Goal: Feedback & Contribution: Leave review/rating

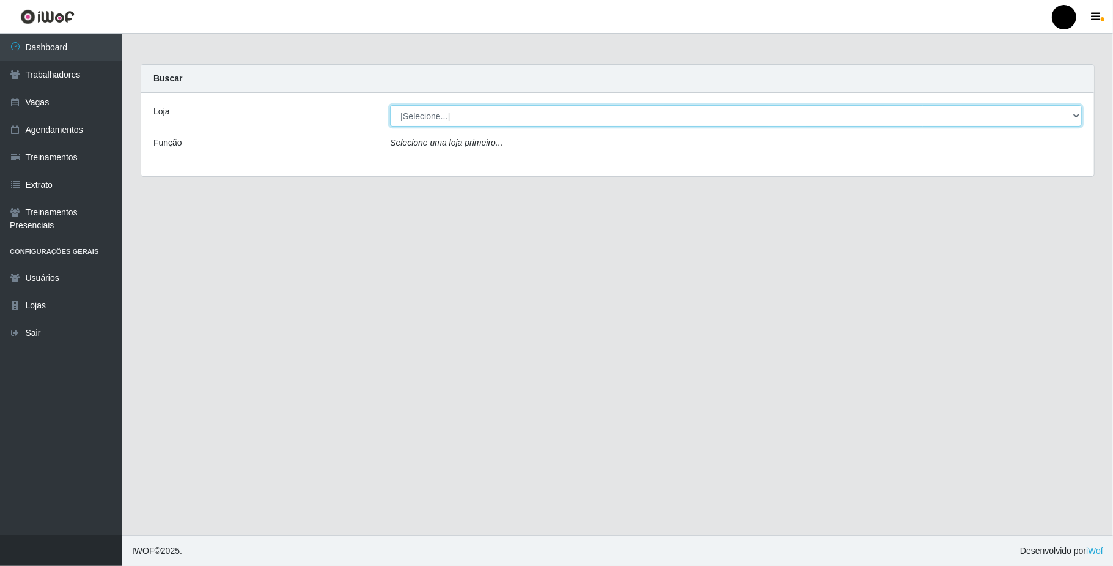
click at [1069, 120] on select "[Selecione...] SuperFácil Atacado - Emaús" at bounding box center [736, 115] width 692 height 21
select select "407"
click at [390, 105] on select "[Selecione...] SuperFácil Atacado - Emaús" at bounding box center [736, 115] width 692 height 21
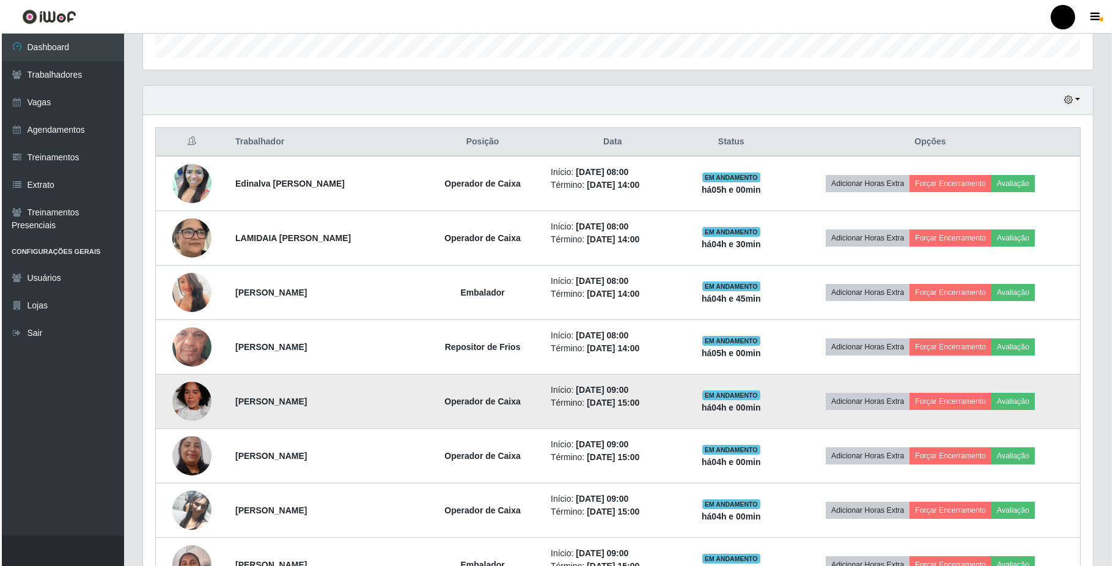
scroll to position [407, 0]
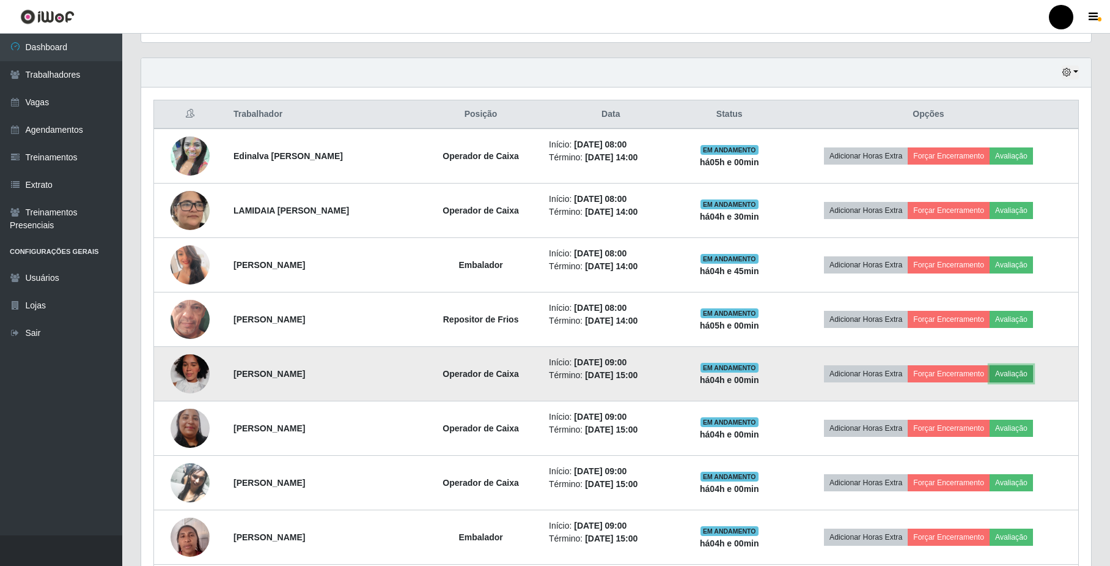
click at [1016, 375] on button "Avaliação" at bounding box center [1011, 373] width 43 height 17
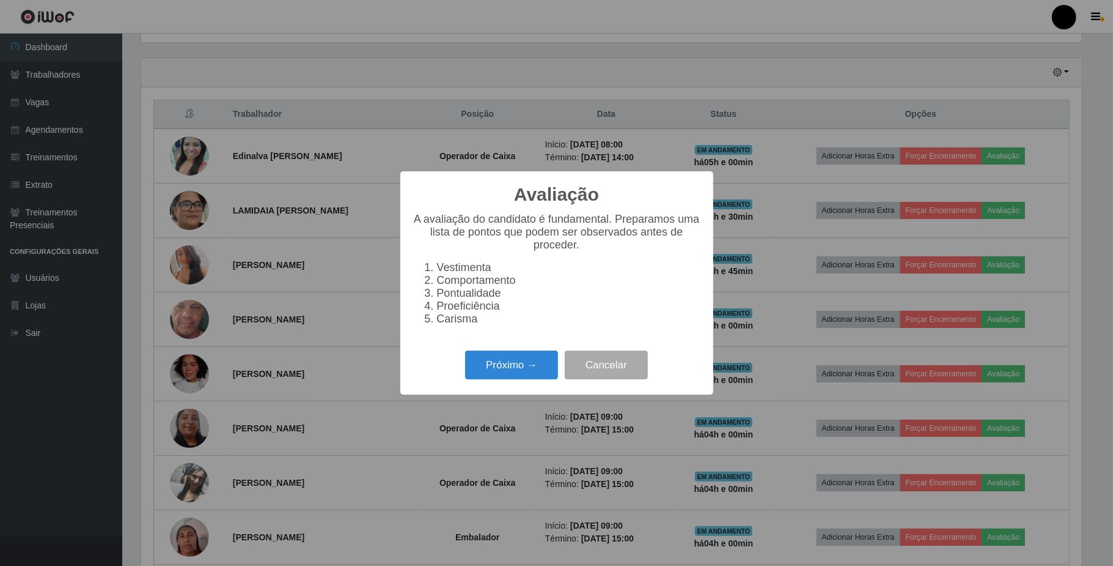
scroll to position [254, 940]
click at [527, 356] on div "Próximo → Cancelar" at bounding box center [557, 364] width 289 height 35
click at [515, 379] on button "Próximo →" at bounding box center [511, 364] width 93 height 29
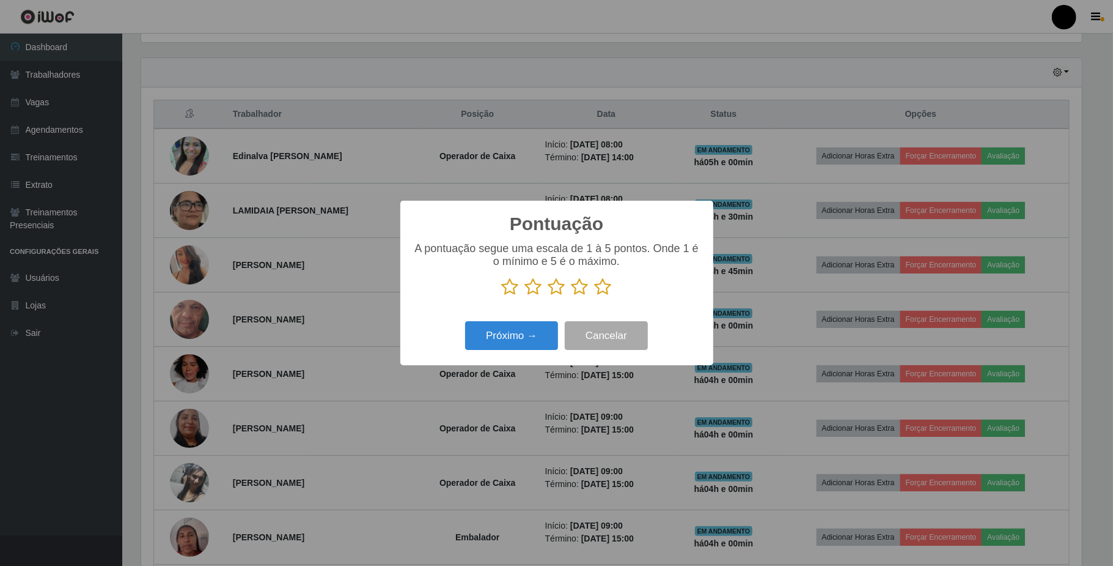
scroll to position [611182, 610496]
drag, startPoint x: 517, startPoint y: 284, endPoint x: 509, endPoint y: 296, distance: 14.4
click at [512, 291] on icon at bounding box center [510, 287] width 17 height 18
click at [502, 296] on input "radio" at bounding box center [502, 296] width 0 height 0
click at [514, 334] on button "Próximo →" at bounding box center [511, 335] width 93 height 29
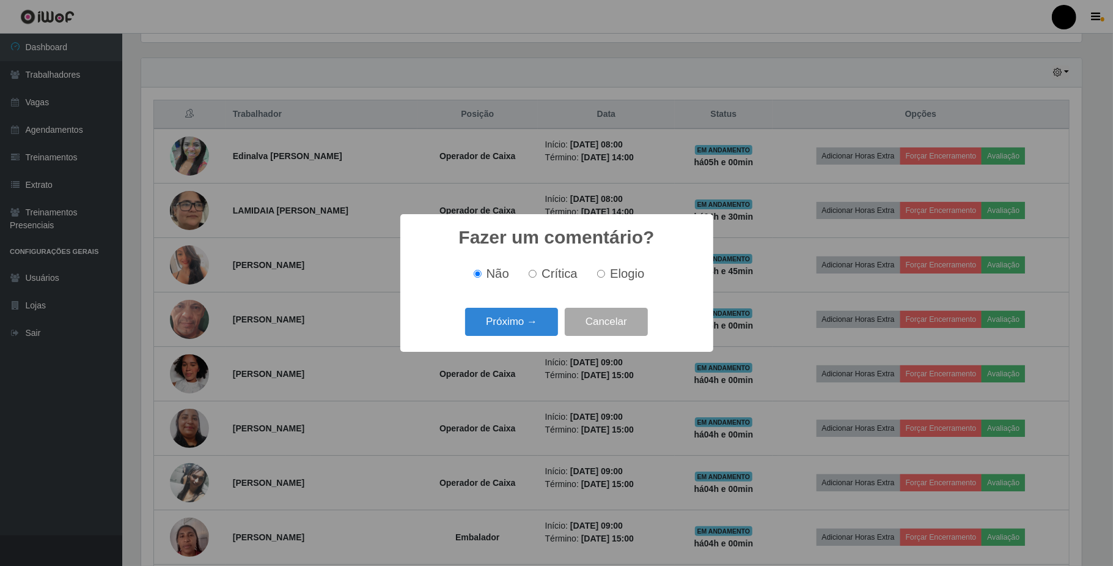
click at [531, 274] on input "Crítica" at bounding box center [533, 274] width 8 height 8
radio input "true"
click at [524, 325] on button "Próximo →" at bounding box center [511, 322] width 93 height 29
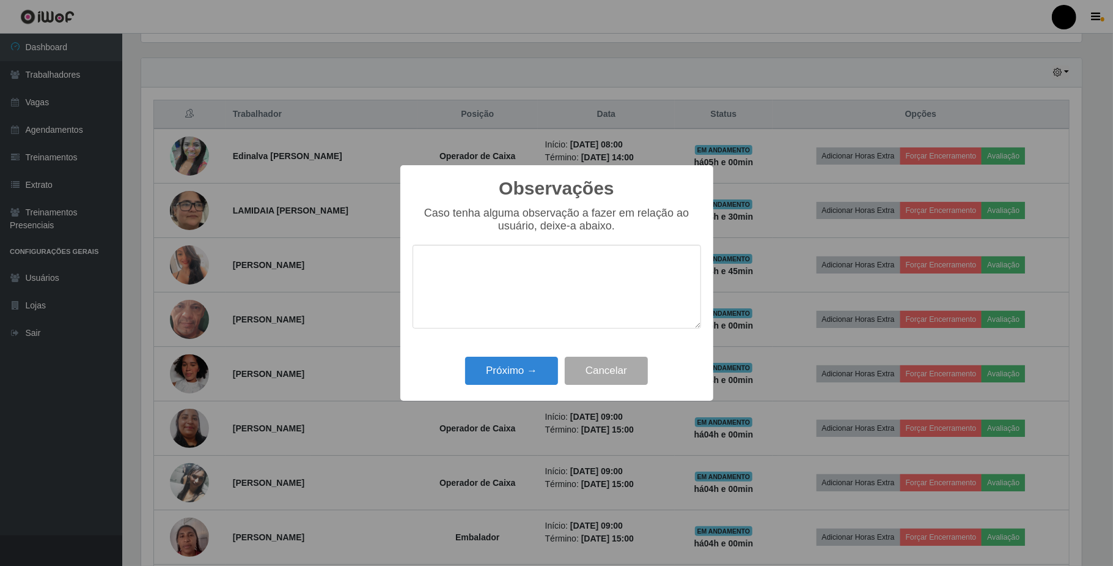
click at [507, 289] on textarea at bounding box center [557, 287] width 289 height 84
click at [614, 264] on textarea "Não atender o padrão da empresa." at bounding box center [557, 287] width 289 height 84
type textarea "Não atender o padrão da empresa."
click at [519, 372] on button "Próximo →" at bounding box center [511, 370] width 93 height 29
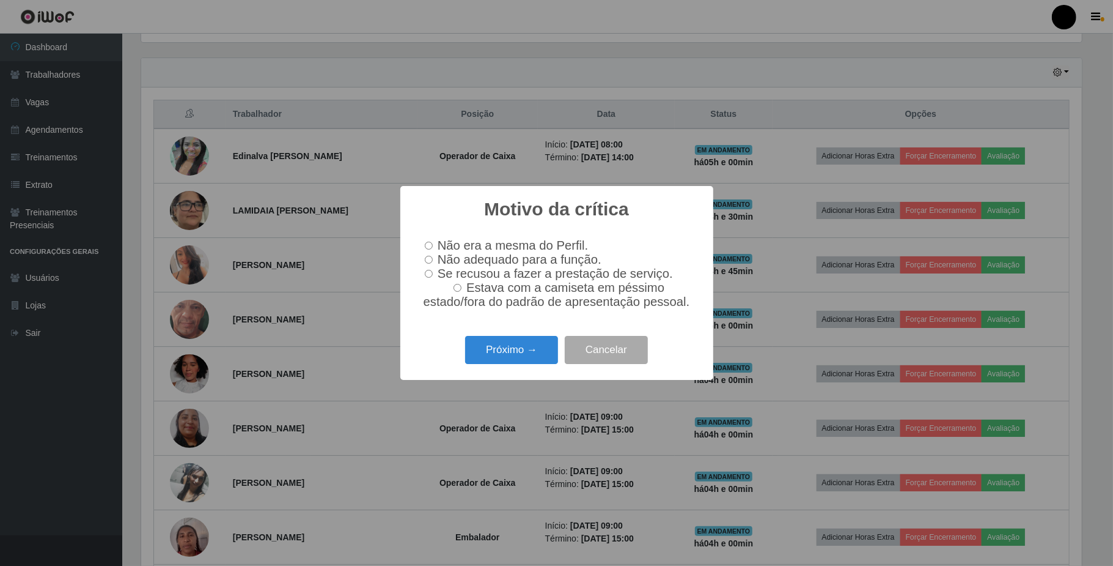
click at [432, 262] on input "Não adequado para a função." at bounding box center [429, 260] width 8 height 8
radio input "true"
click at [501, 350] on button "Próximo →" at bounding box center [511, 350] width 93 height 29
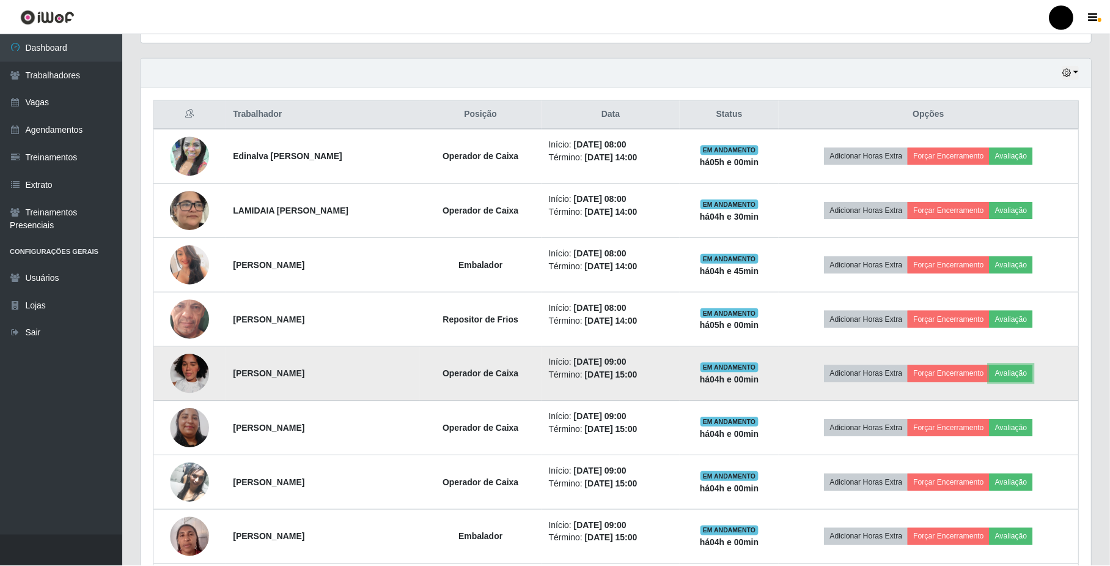
scroll to position [254, 950]
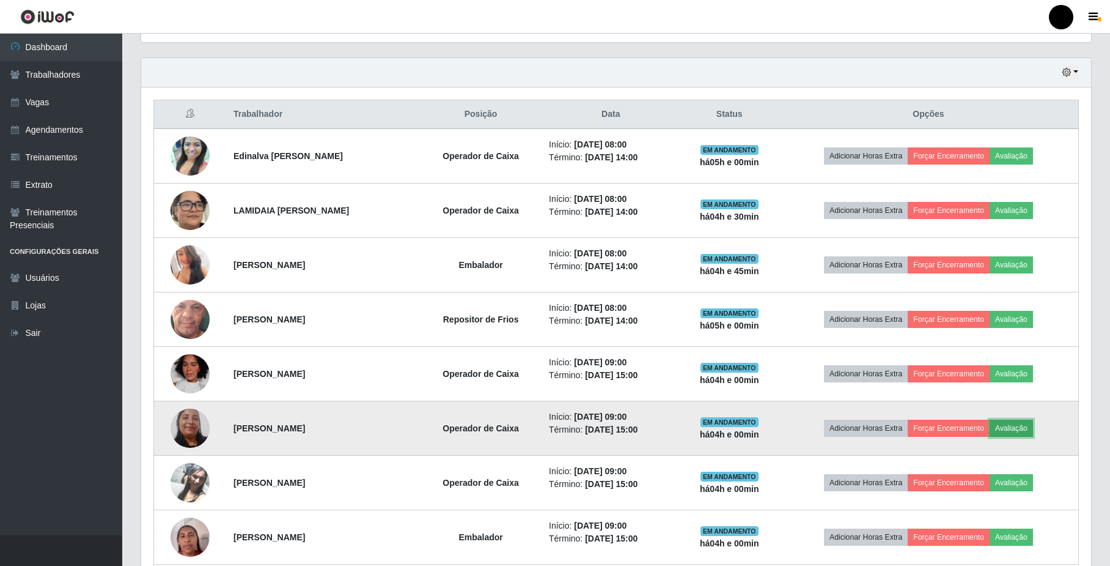
click at [1024, 427] on button "Avaliação" at bounding box center [1011, 427] width 43 height 17
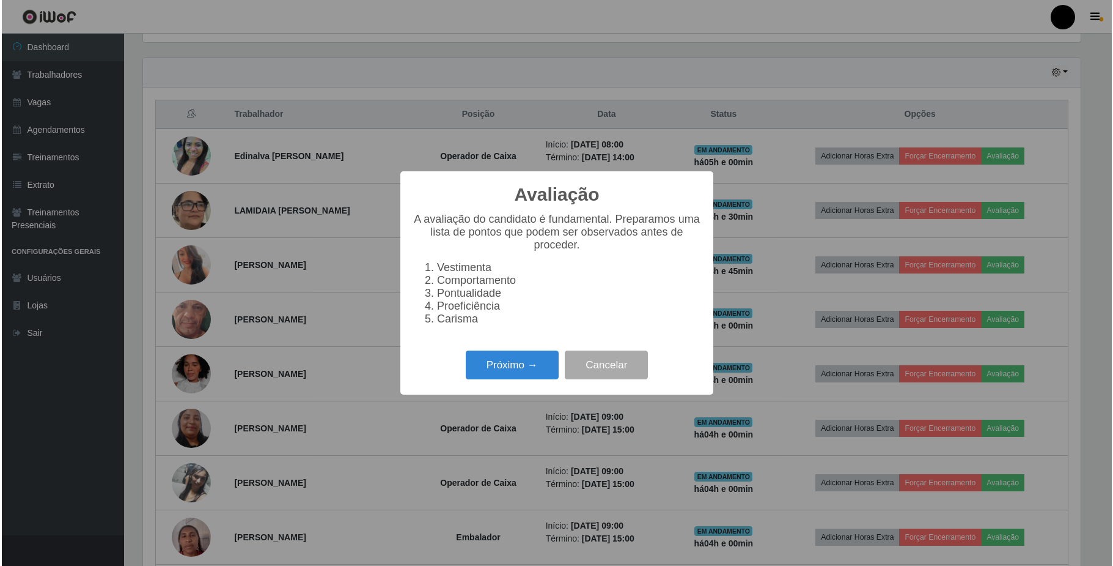
scroll to position [254, 940]
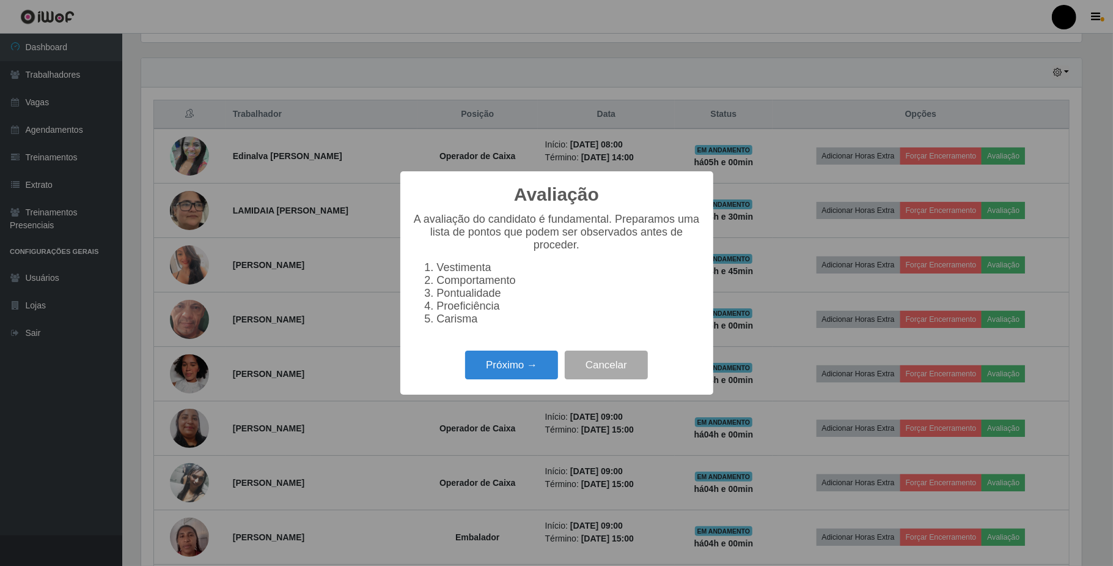
click at [524, 355] on div "Próximo → Cancelar" at bounding box center [557, 364] width 289 height 35
click at [536, 363] on button "Próximo →" at bounding box center [511, 364] width 93 height 29
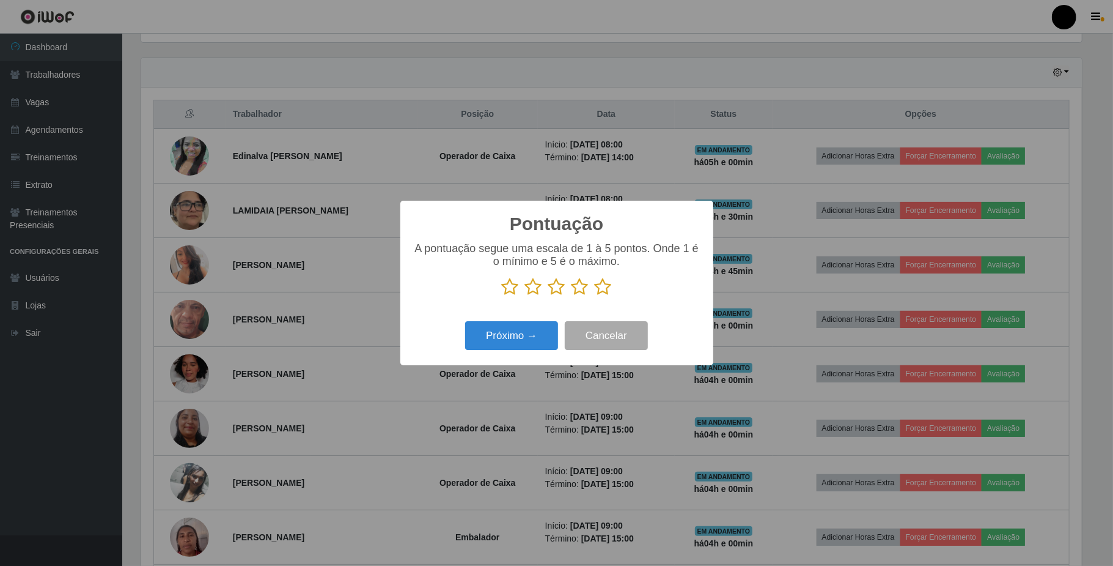
scroll to position [611182, 610496]
click at [509, 289] on icon at bounding box center [510, 287] width 17 height 18
click at [502, 296] on input "radio" at bounding box center [502, 296] width 0 height 0
click at [506, 338] on button "Próximo →" at bounding box center [511, 335] width 93 height 29
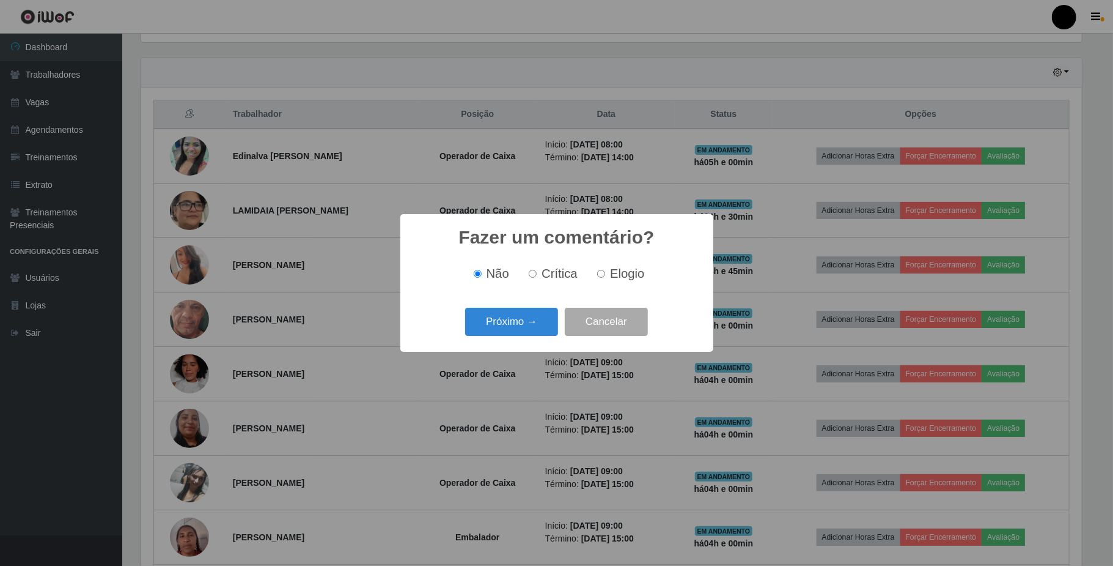
click at [534, 275] on input "Crítica" at bounding box center [533, 274] width 8 height 8
radio input "true"
click at [519, 334] on button "Próximo →" at bounding box center [511, 322] width 93 height 29
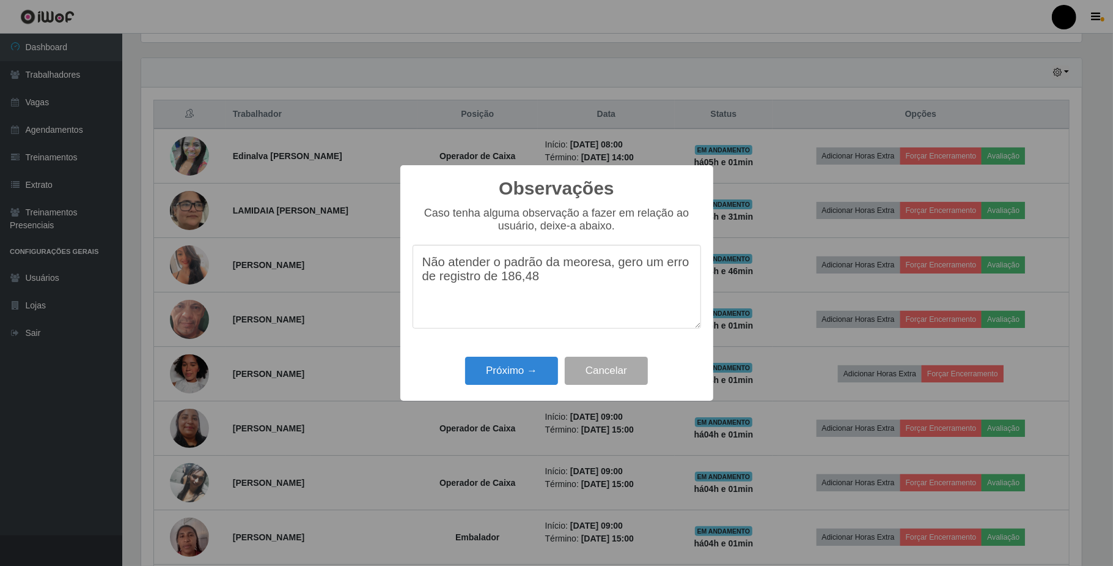
drag, startPoint x: 595, startPoint y: 275, endPoint x: 583, endPoint y: 265, distance: 15.2
drag, startPoint x: 581, startPoint y: 270, endPoint x: 576, endPoint y: 265, distance: 6.5
click at [576, 265] on textarea "Não atender o padrão da meoresa, gero um erro de registro de 186,48" at bounding box center [557, 287] width 289 height 84
click at [609, 265] on textarea "Não atender o padrão da meoresa, gero um erro de registro de 186,48" at bounding box center [557, 287] width 289 height 84
click at [498, 287] on textarea "Não atender o padrão os procedimentos da empresa, gero um erro de registro de 1…" at bounding box center [557, 287] width 289 height 84
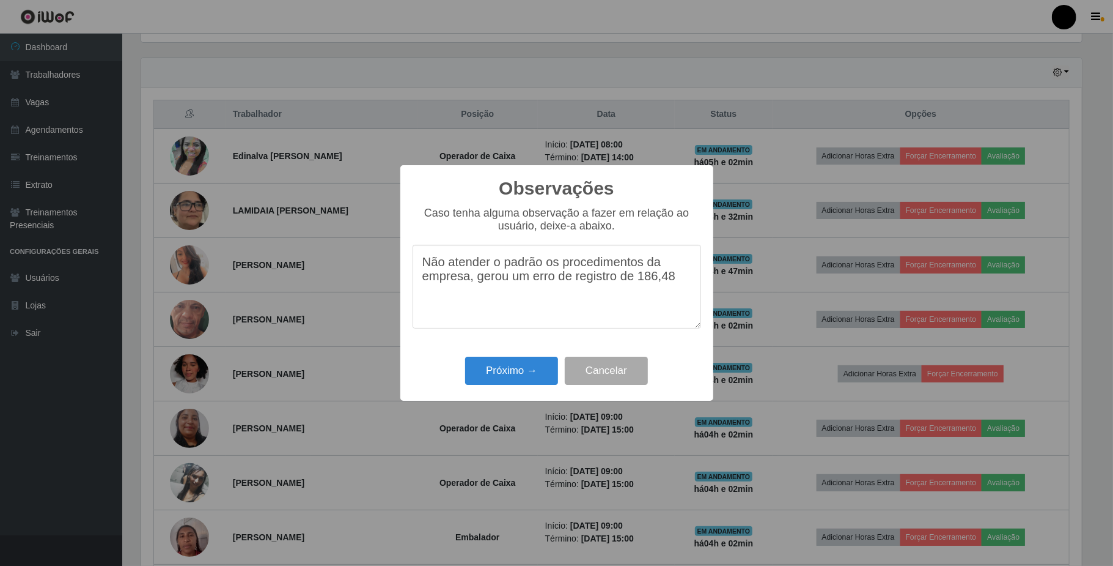
click at [677, 278] on textarea "Não atender o padrão os procedimentos da empresa, gerou um erro de registro de …" at bounding box center [557, 287] width 289 height 84
click at [629, 296] on textarea "Não atender o padrão os procedimentos da empresa, gerou um erro de registro de …" at bounding box center [557, 287] width 289 height 84
type textarea "Não atender o padrão os procedimentos da empresa, gerou um erro de registro de …"
click at [528, 375] on button "Próximo →" at bounding box center [511, 370] width 93 height 29
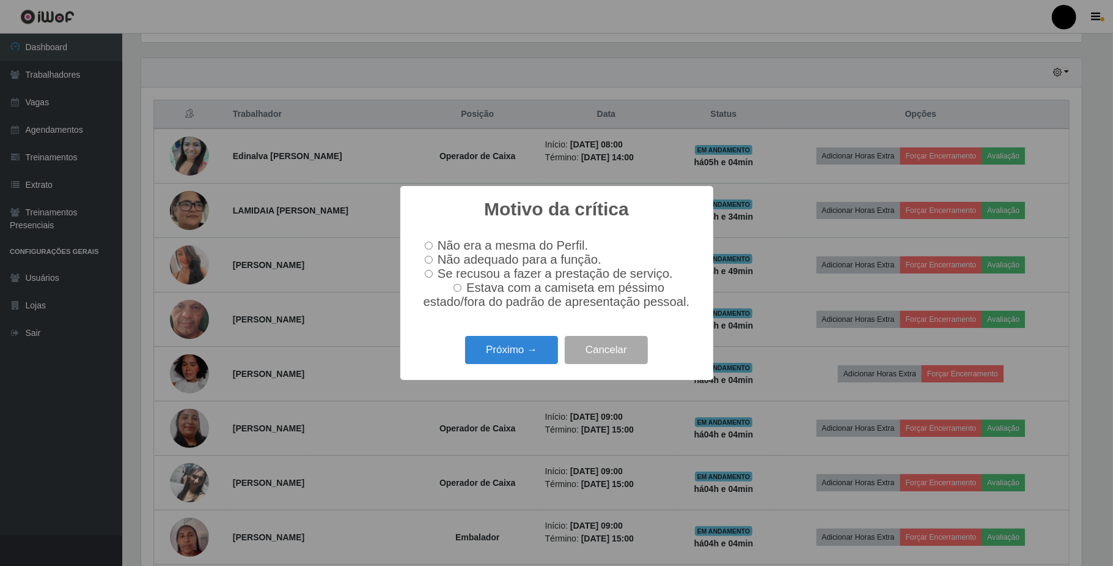
click at [434, 259] on label "Não adequado para a função." at bounding box center [511, 260] width 182 height 14
click at [433, 259] on input "Não adequado para a função." at bounding box center [429, 260] width 8 height 8
radio input "true"
click at [514, 360] on button "Próximo →" at bounding box center [511, 350] width 93 height 29
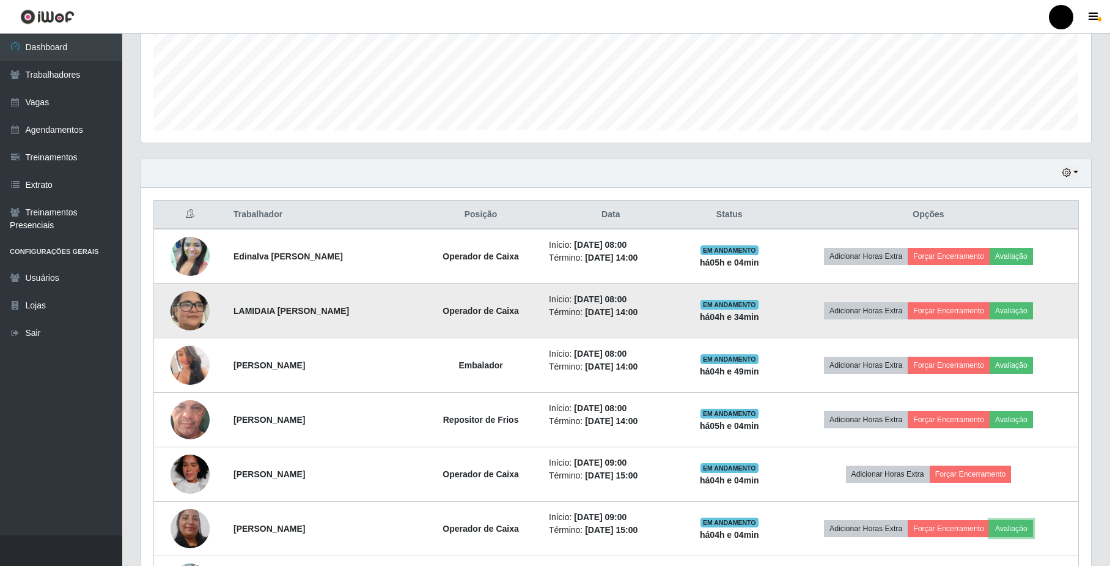
scroll to position [326, 0]
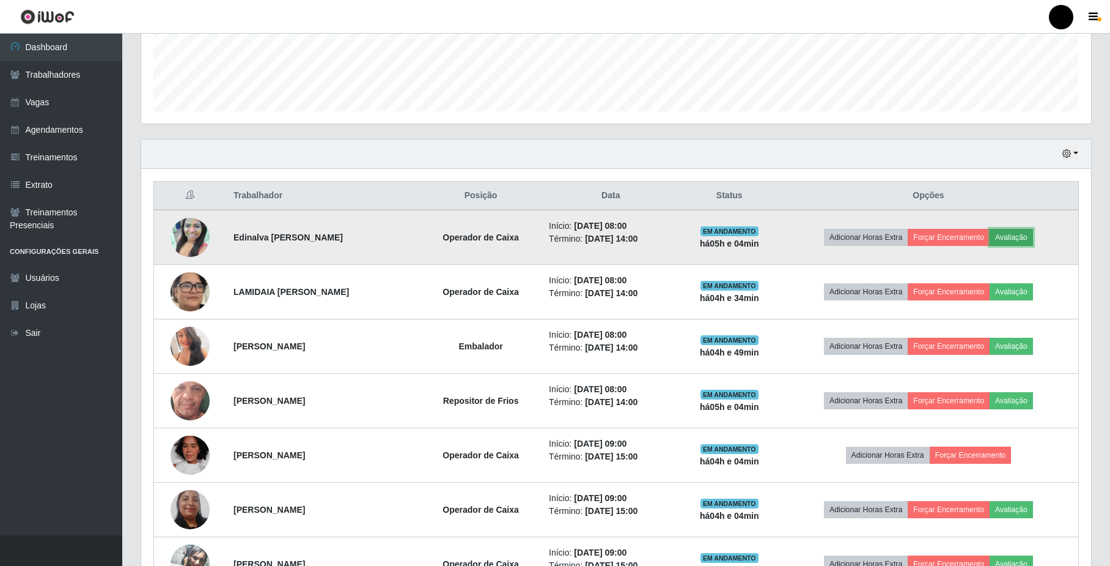
click at [1030, 238] on button "Avaliação" at bounding box center [1011, 237] width 43 height 17
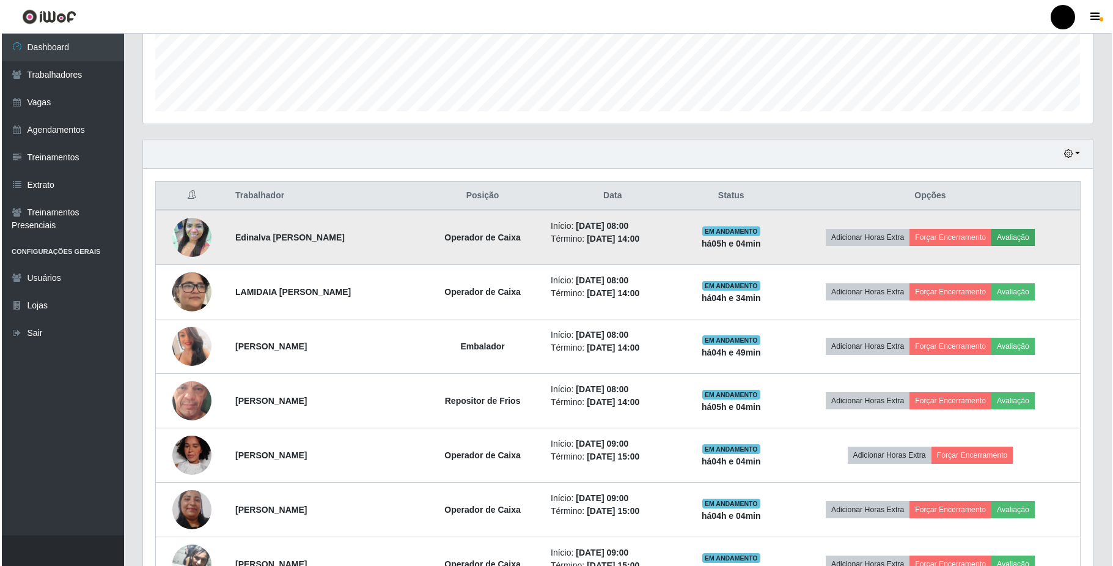
scroll to position [254, 940]
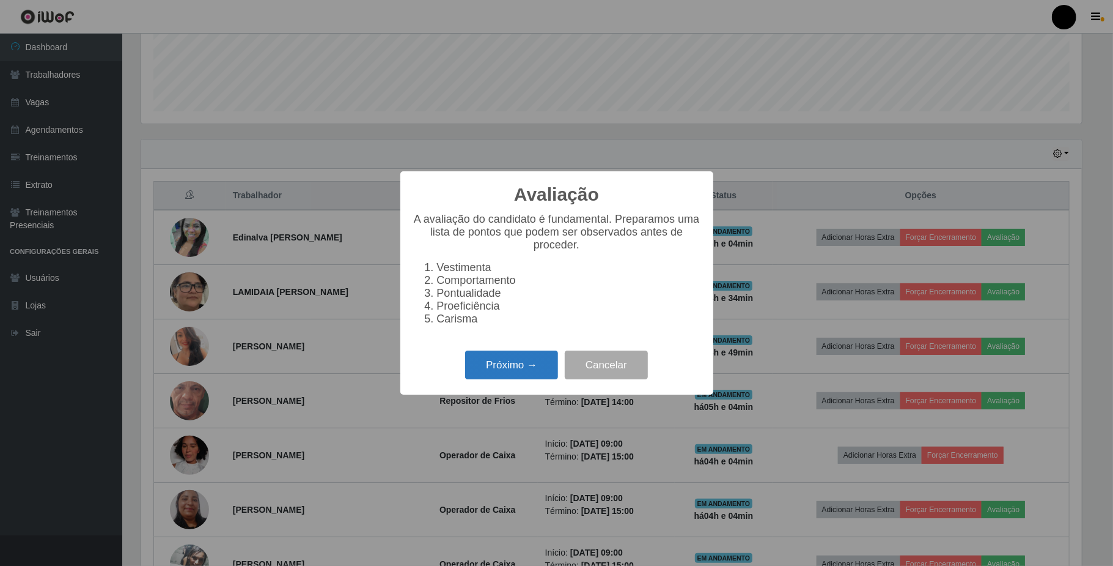
click at [507, 372] on button "Próximo →" at bounding box center [511, 364] width 93 height 29
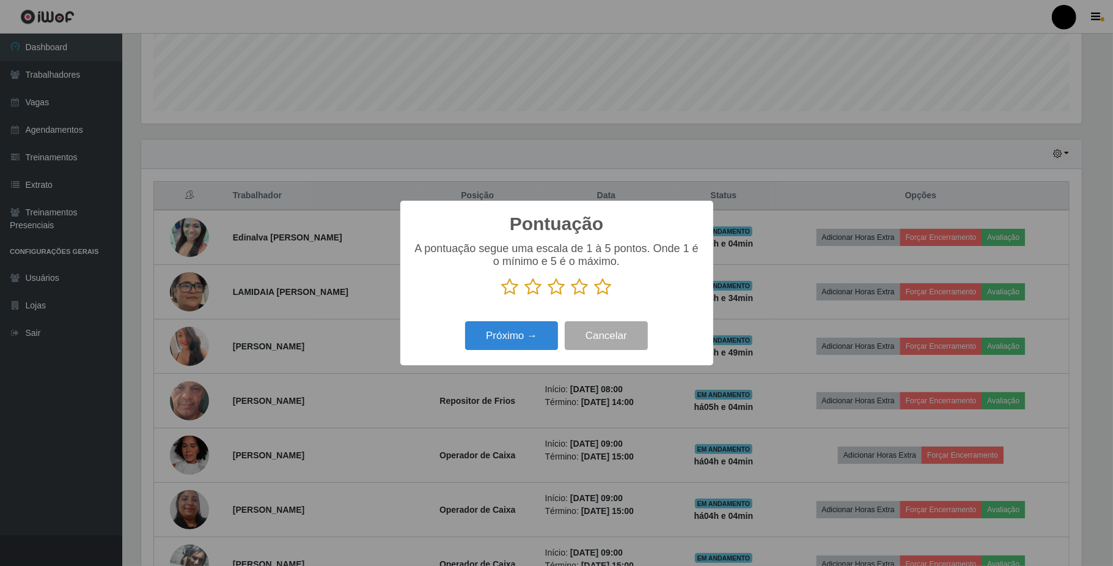
scroll to position [611182, 610496]
click at [558, 289] on icon at bounding box center [556, 287] width 17 height 18
click at [548, 296] on input "radio" at bounding box center [548, 296] width 0 height 0
click at [534, 346] on button "Próximo →" at bounding box center [511, 335] width 93 height 29
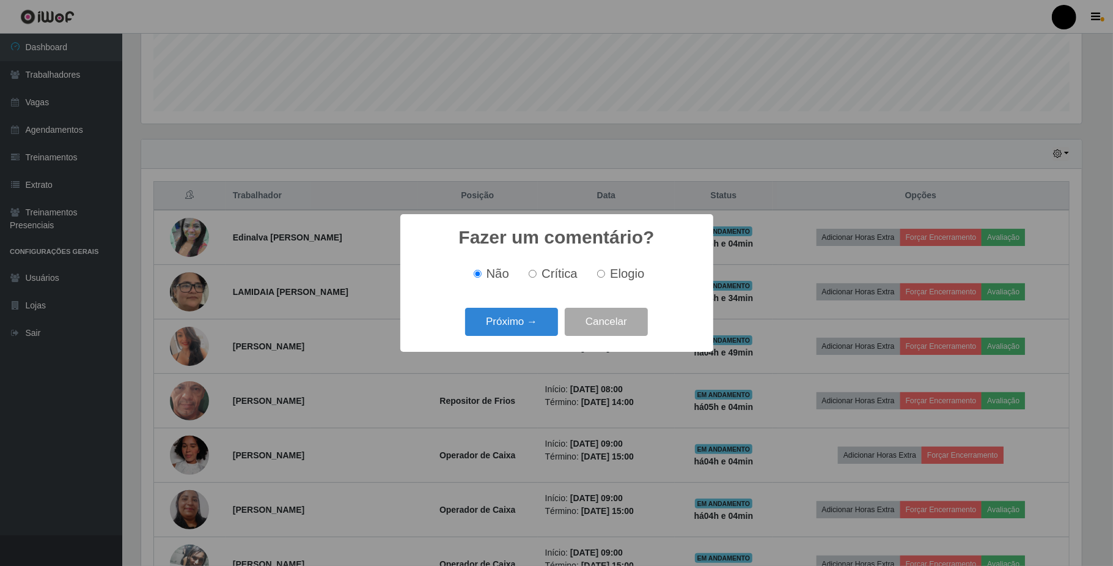
click at [602, 275] on input "Elogio" at bounding box center [601, 274] width 8 height 8
radio input "true"
click at [519, 322] on button "Próximo →" at bounding box center [511, 322] width 93 height 29
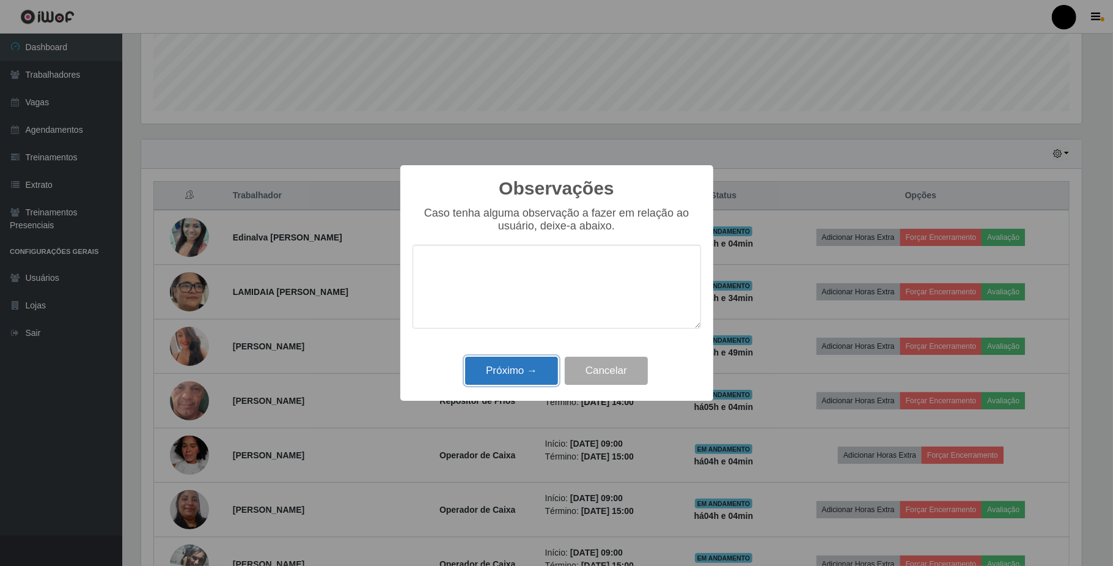
click at [514, 367] on button "Próximo →" at bounding box center [511, 370] width 93 height 29
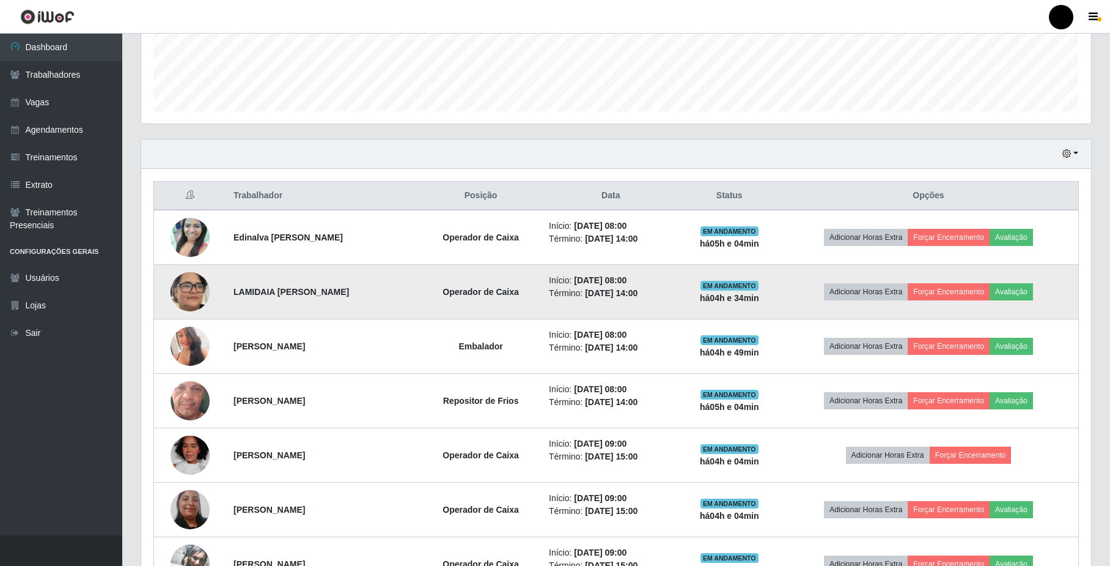
scroll to position [254, 950]
click at [1014, 294] on button "Avaliação" at bounding box center [1011, 291] width 43 height 17
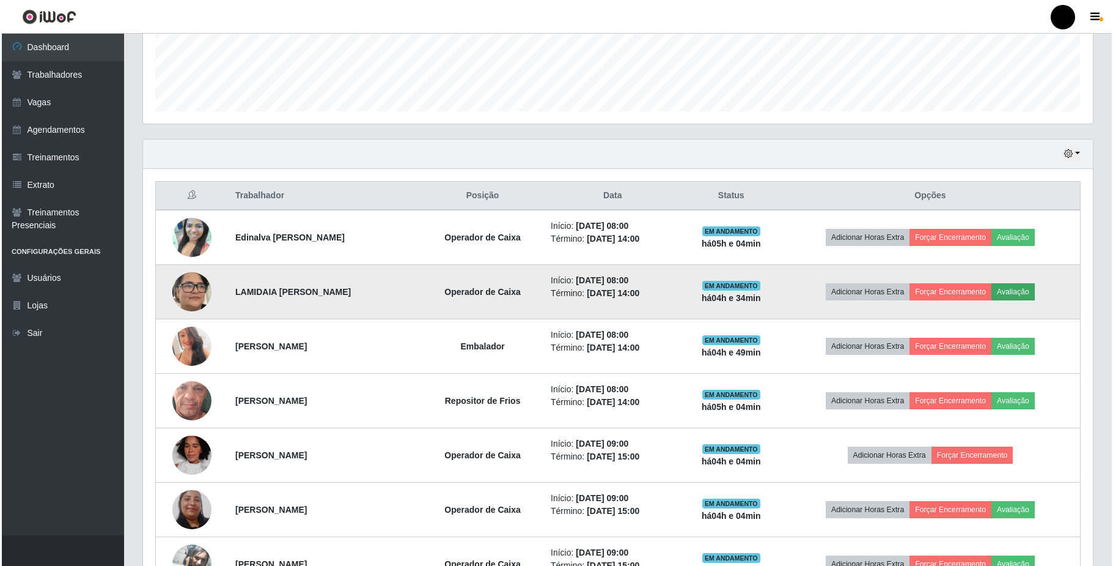
scroll to position [254, 940]
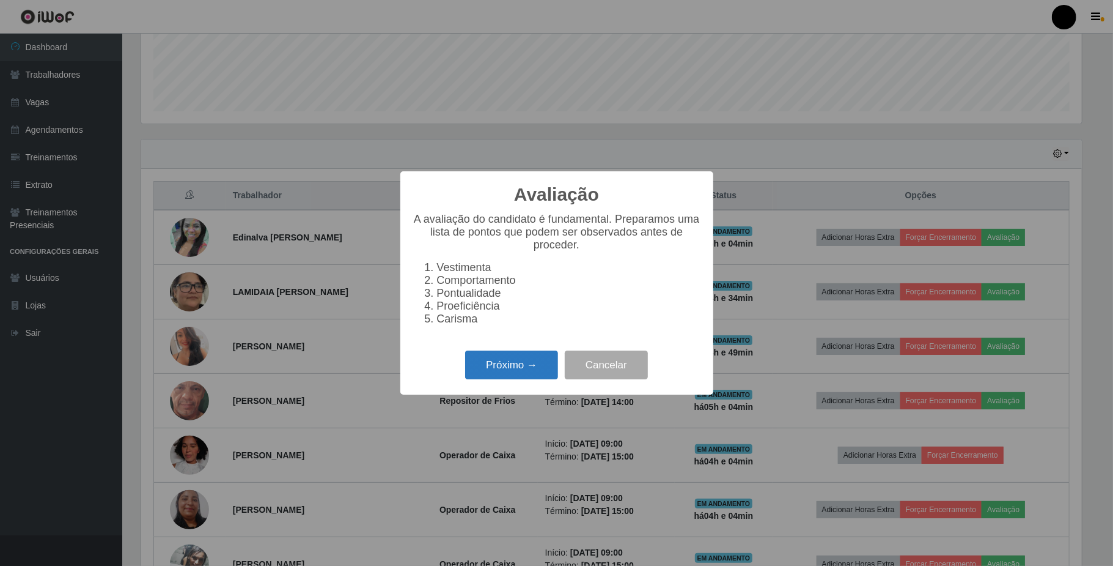
click at [516, 367] on button "Próximo →" at bounding box center [511, 364] width 93 height 29
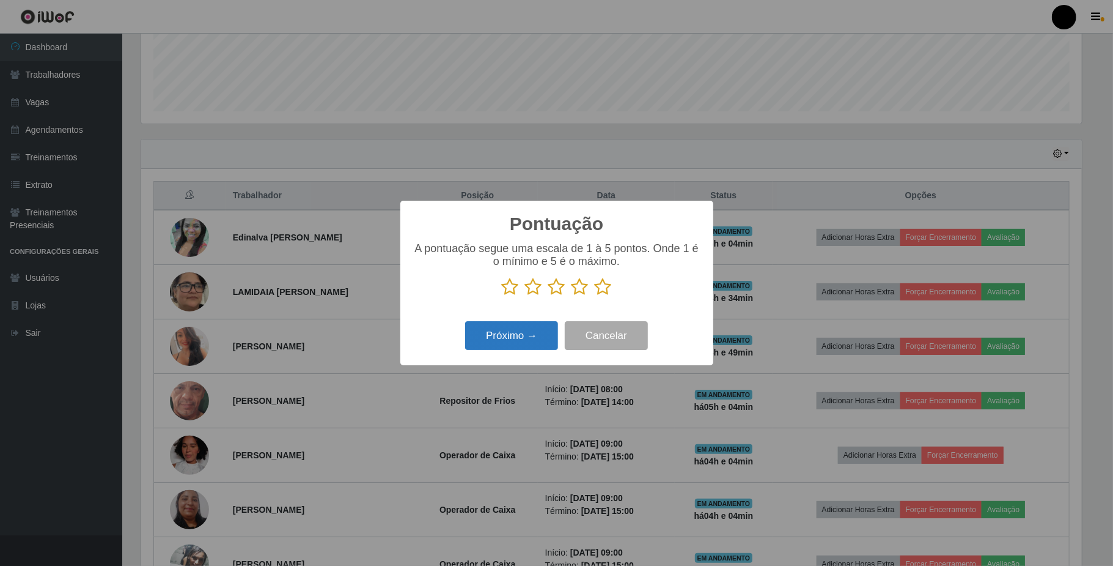
scroll to position [611182, 610496]
click at [581, 292] on icon at bounding box center [580, 287] width 17 height 18
click at [572, 296] on input "radio" at bounding box center [572, 296] width 0 height 0
click at [532, 343] on button "Próximo →" at bounding box center [511, 335] width 93 height 29
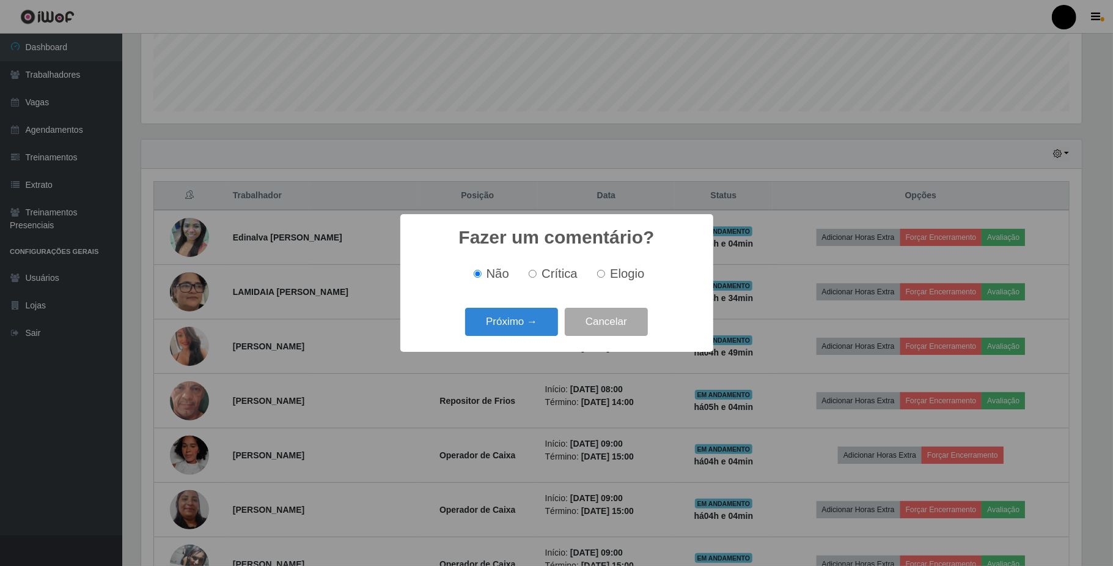
click at [593, 272] on label "Elogio" at bounding box center [618, 274] width 52 height 14
click at [597, 272] on input "Elogio" at bounding box center [601, 274] width 8 height 8
radio input "true"
click at [534, 328] on button "Próximo →" at bounding box center [511, 322] width 93 height 29
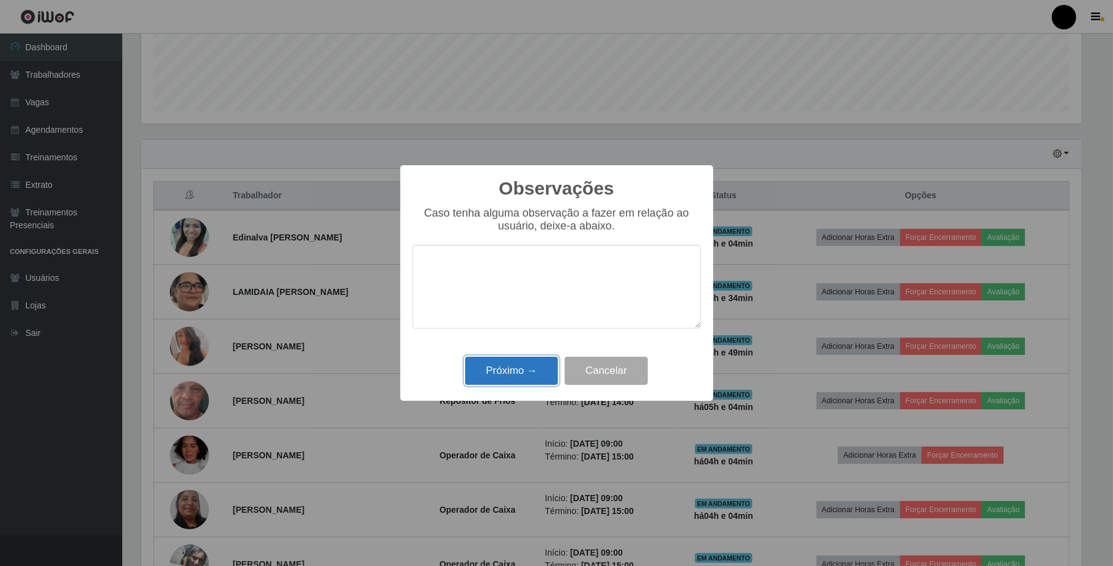
click at [522, 369] on button "Próximo →" at bounding box center [511, 370] width 93 height 29
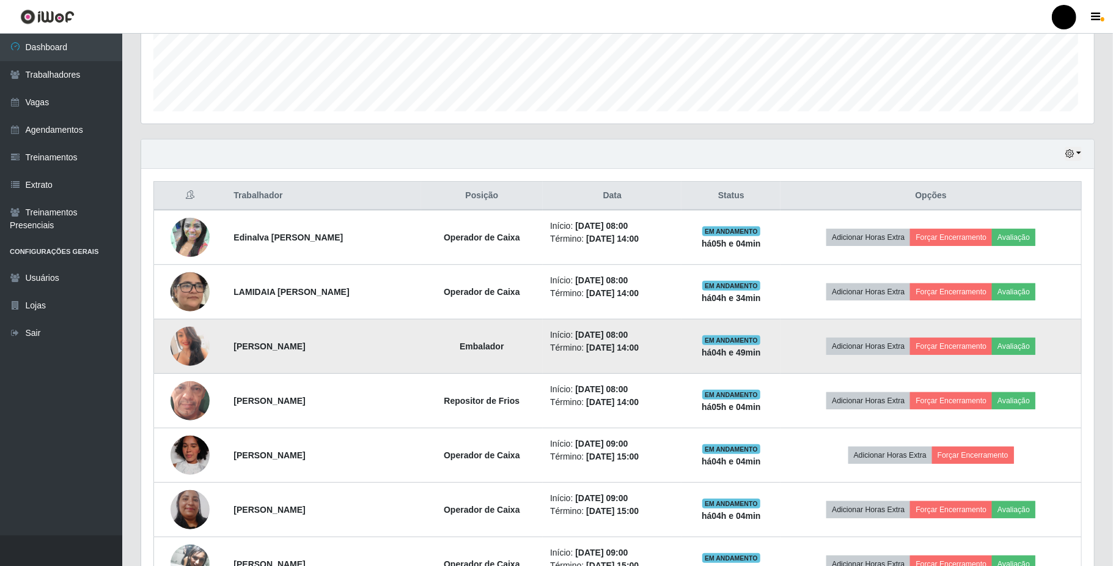
scroll to position [254, 950]
click at [1010, 348] on button "Avaliação" at bounding box center [1011, 346] width 43 height 17
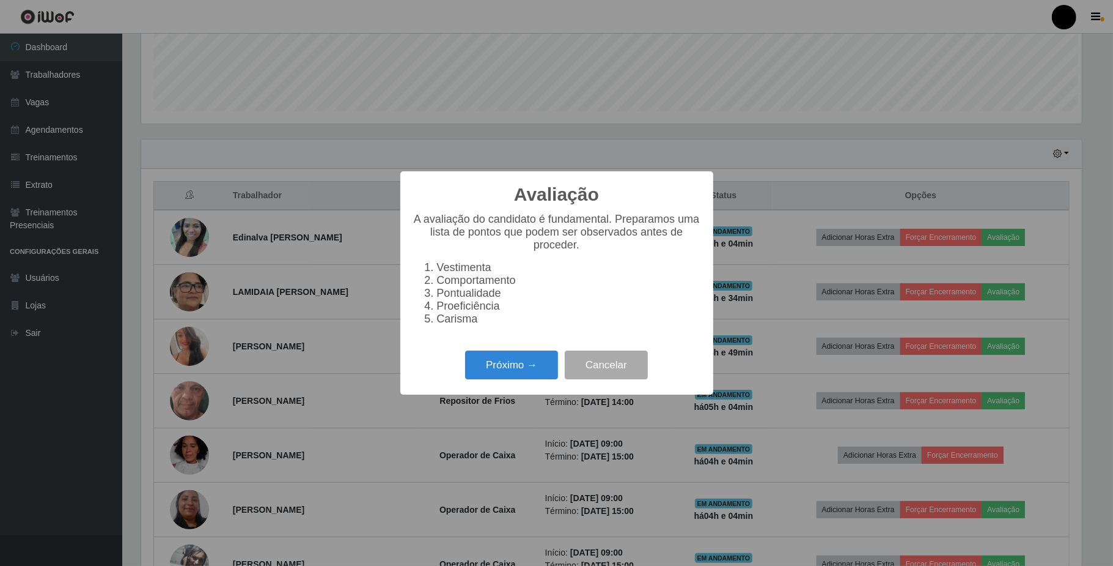
scroll to position [254, 940]
click at [544, 371] on button "Próximo →" at bounding box center [511, 364] width 93 height 29
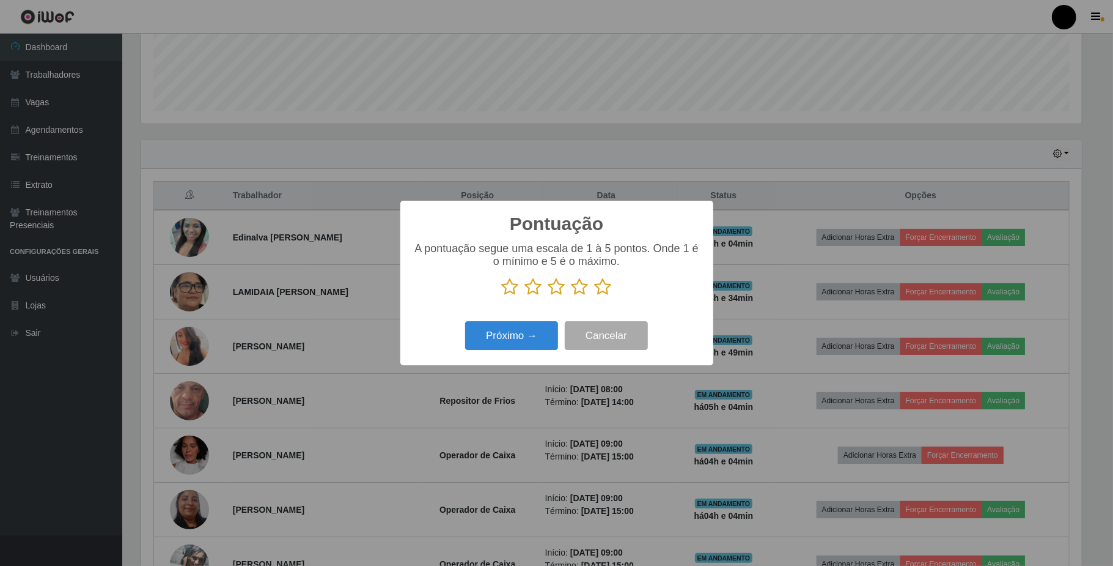
click at [581, 289] on icon at bounding box center [580, 287] width 17 height 18
click at [572, 296] on input "radio" at bounding box center [572, 296] width 0 height 0
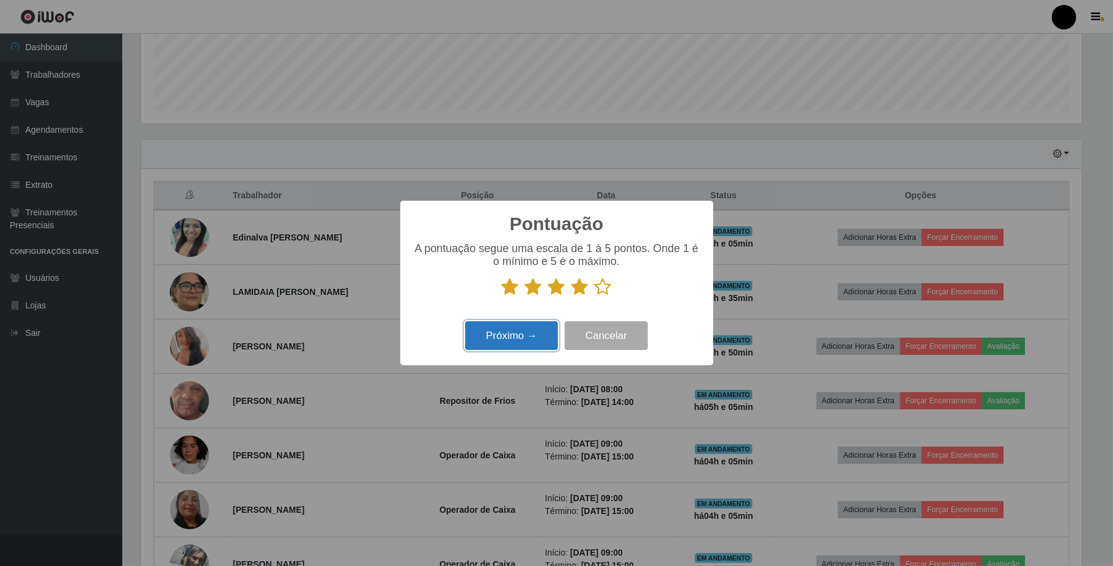
click at [534, 333] on button "Próximo →" at bounding box center [511, 335] width 93 height 29
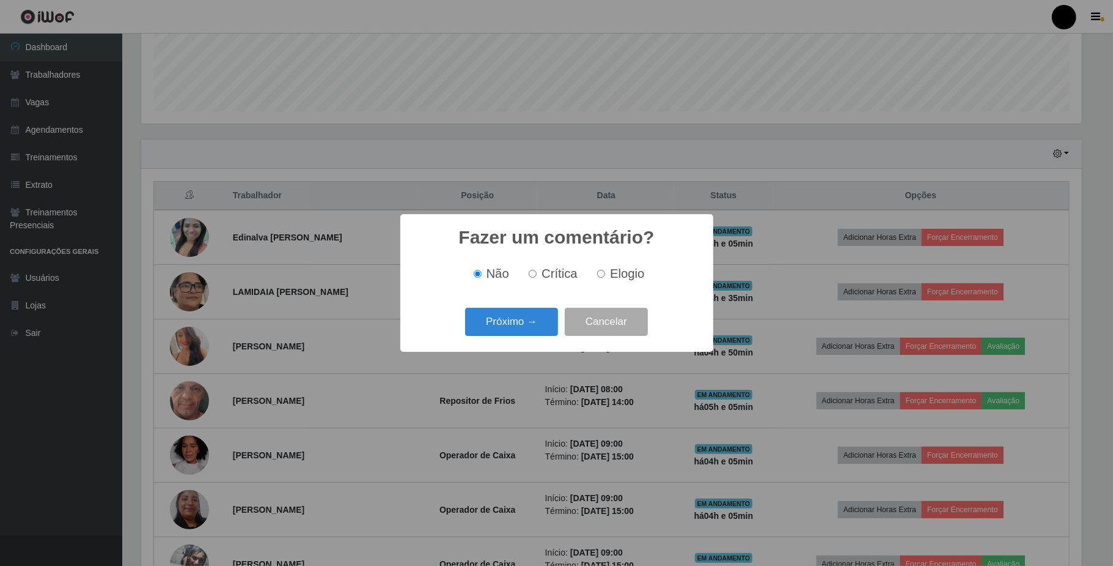
click at [602, 270] on input "Elogio" at bounding box center [601, 274] width 8 height 8
radio input "true"
click at [551, 316] on button "Próximo →" at bounding box center [511, 322] width 93 height 29
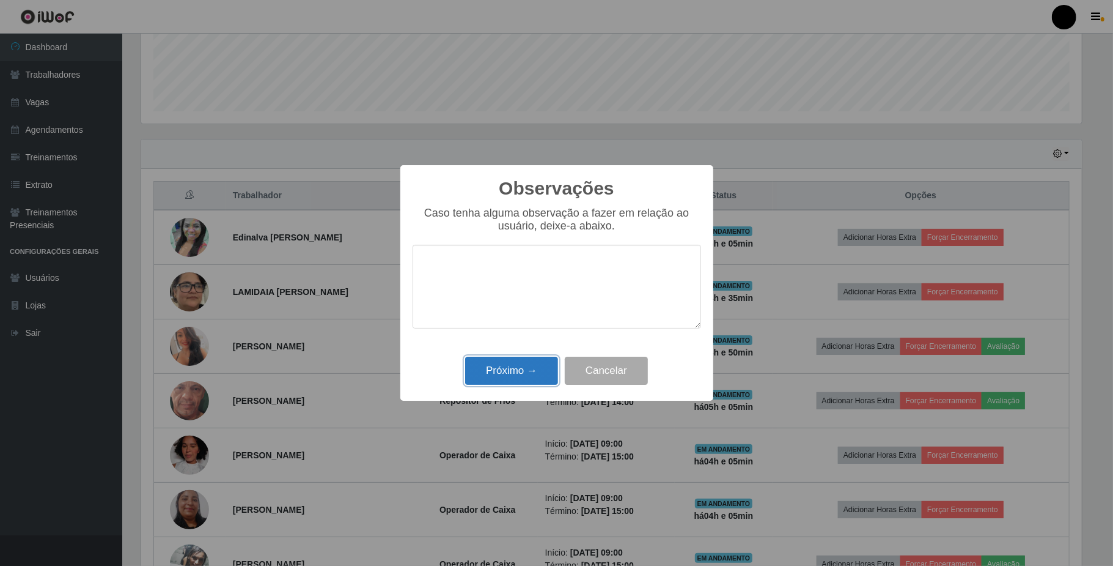
click at [536, 370] on button "Próximo →" at bounding box center [511, 370] width 93 height 29
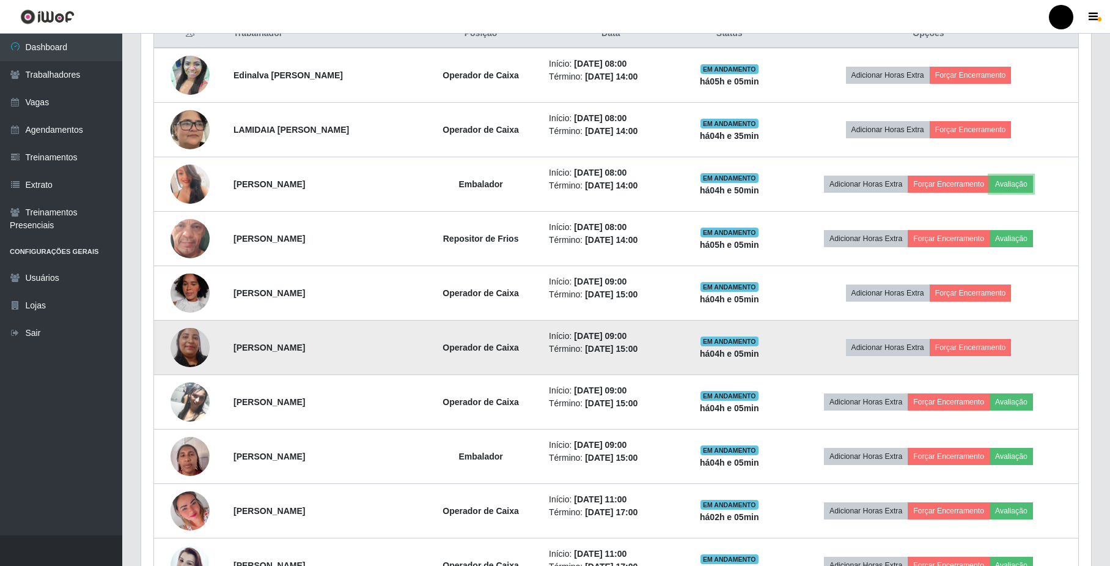
scroll to position [489, 0]
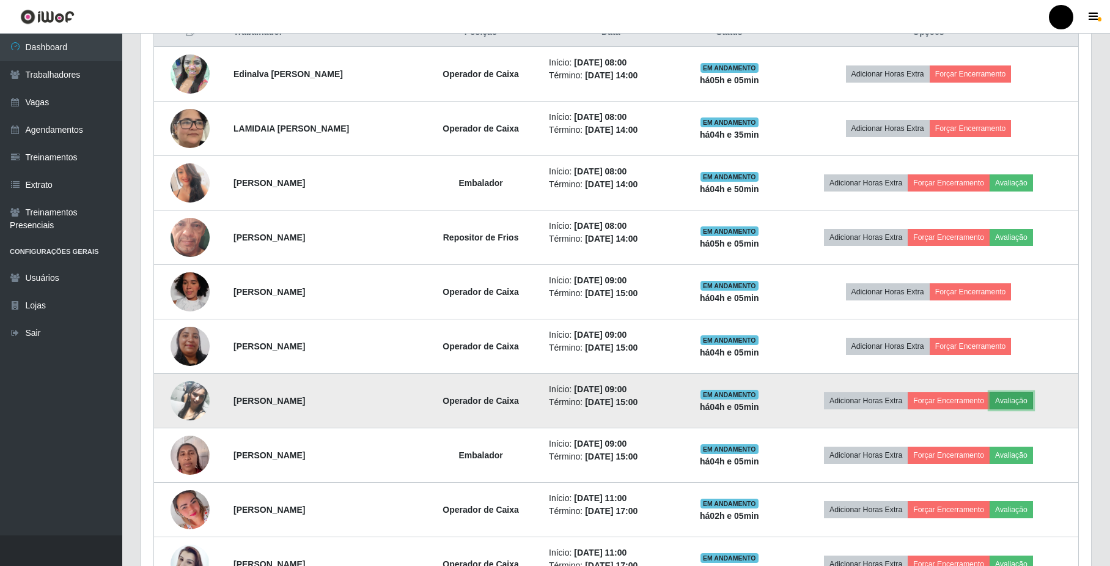
click at [1028, 404] on button "Avaliação" at bounding box center [1011, 400] width 43 height 17
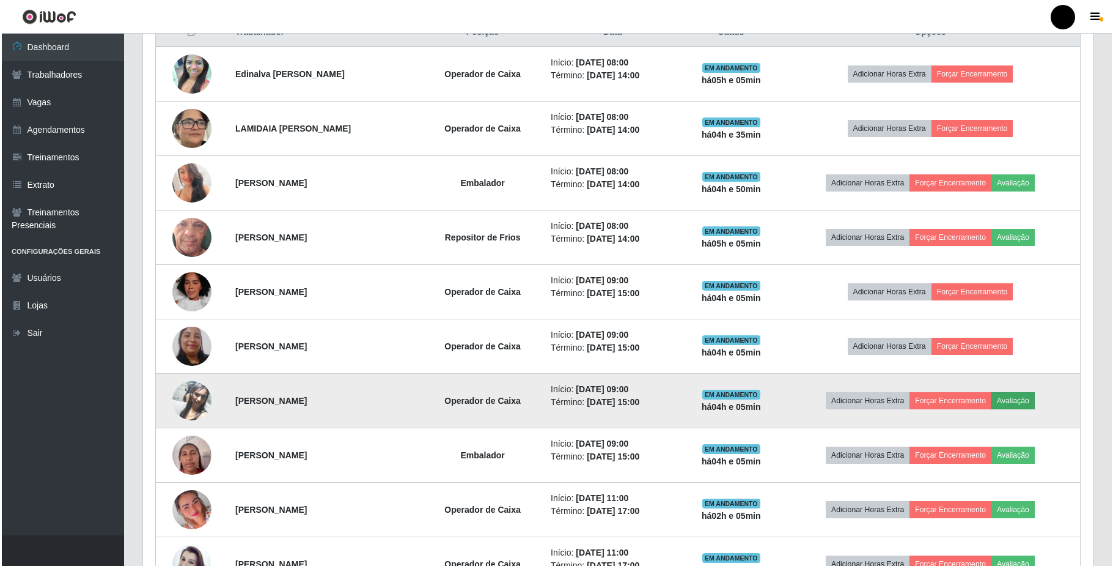
scroll to position [254, 940]
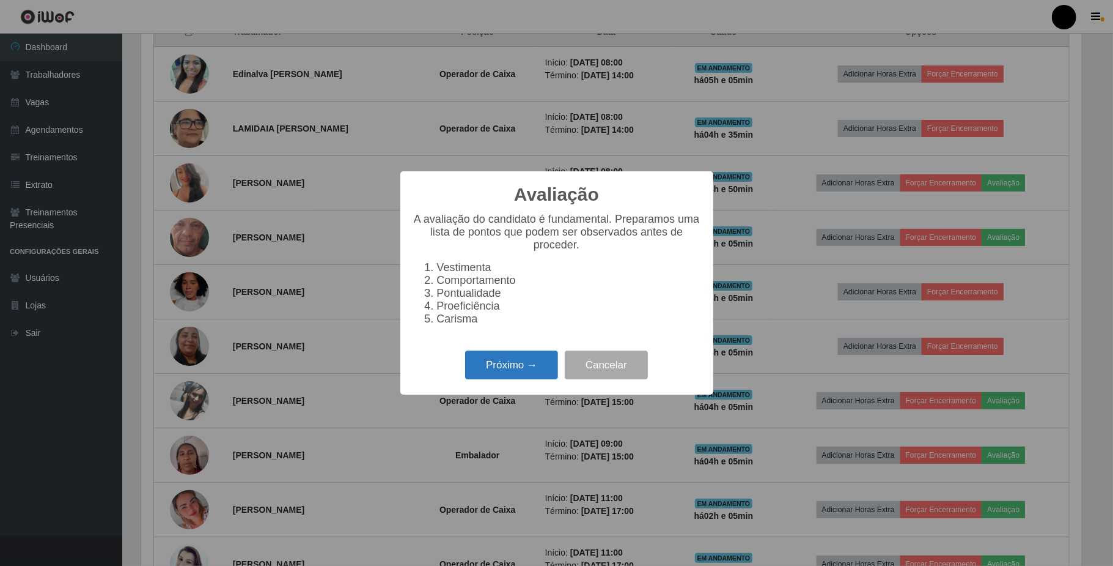
click at [518, 371] on button "Próximo →" at bounding box center [511, 364] width 93 height 29
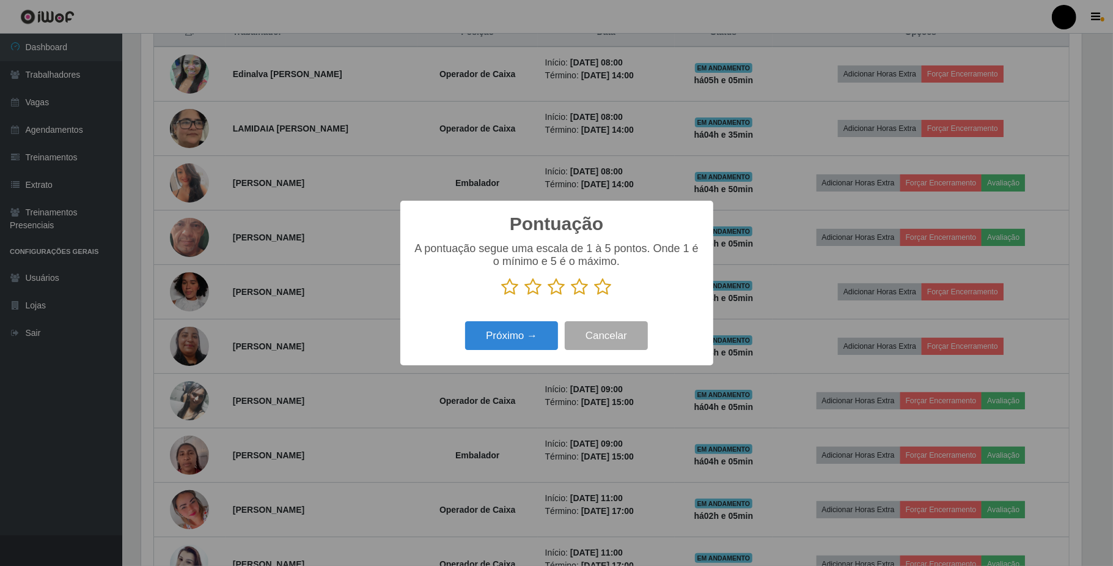
scroll to position [611182, 610496]
click at [576, 289] on icon at bounding box center [580, 287] width 17 height 18
click at [572, 296] on input "radio" at bounding box center [572, 296] width 0 height 0
click at [530, 333] on button "Próximo →" at bounding box center [511, 335] width 93 height 29
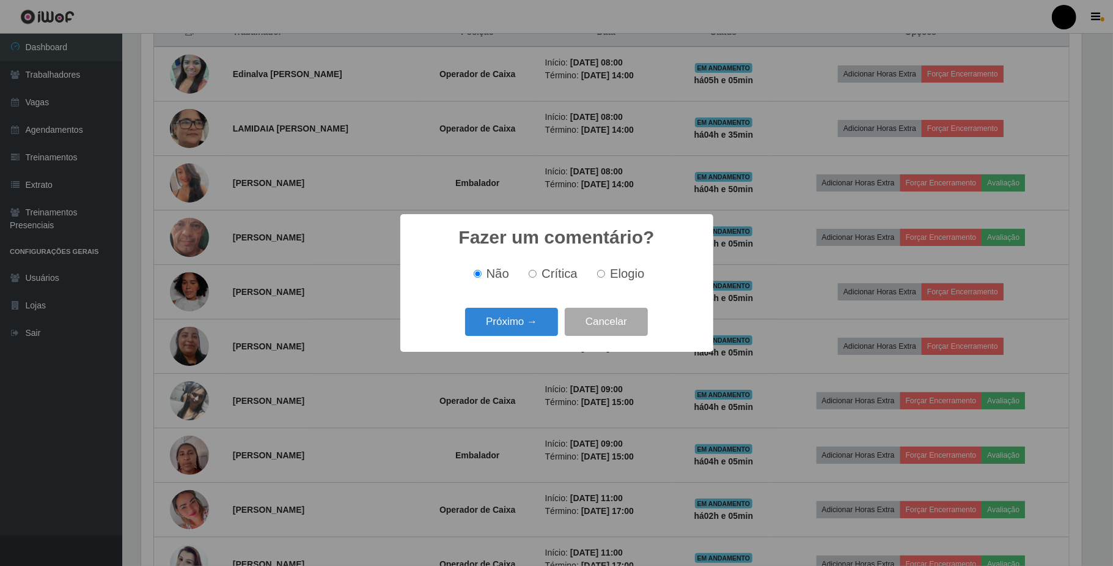
click at [595, 275] on label "Elogio" at bounding box center [618, 274] width 52 height 14
click at [597, 275] on input "Elogio" at bounding box center [601, 274] width 8 height 8
radio input "true"
click at [533, 326] on button "Próximo →" at bounding box center [511, 322] width 93 height 29
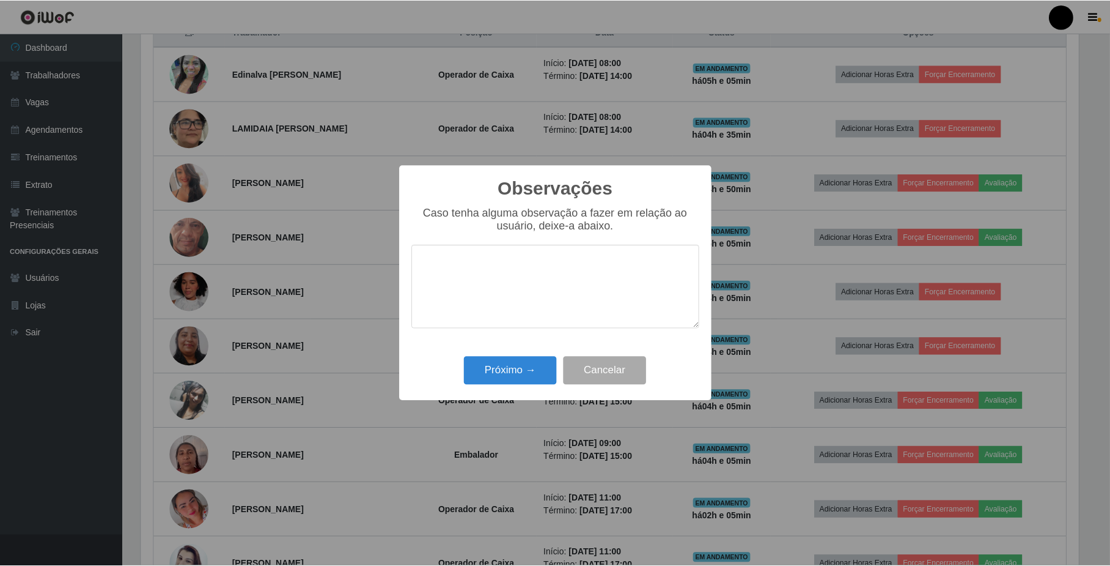
scroll to position [0, 0]
click at [521, 366] on button "Próximo →" at bounding box center [511, 370] width 93 height 29
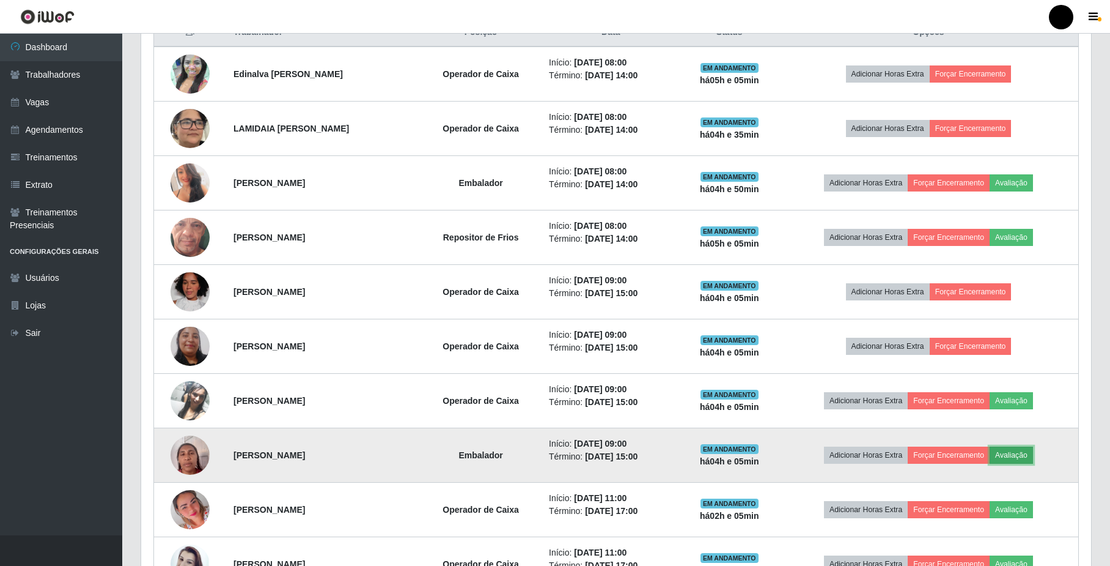
click at [1013, 455] on button "Avaliação" at bounding box center [1011, 454] width 43 height 17
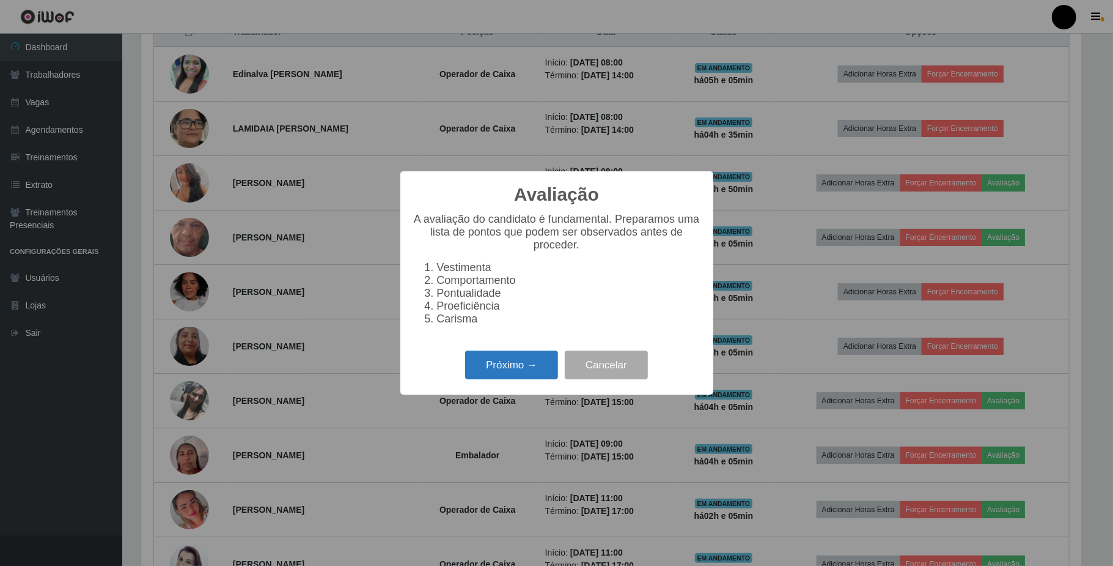
click at [524, 377] on button "Próximo →" at bounding box center [511, 364] width 93 height 29
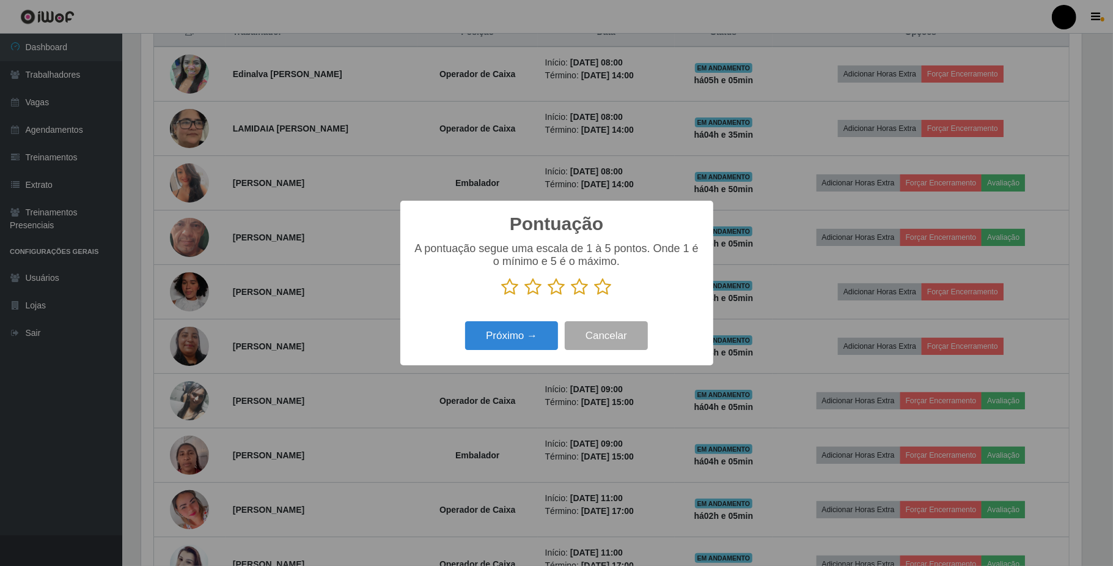
drag, startPoint x: 582, startPoint y: 285, endPoint x: 533, endPoint y: 329, distance: 65.8
click at [580, 287] on icon at bounding box center [580, 287] width 17 height 18
click at [572, 296] on input "radio" at bounding box center [572, 296] width 0 height 0
click at [527, 334] on button "Próximo →" at bounding box center [511, 335] width 93 height 29
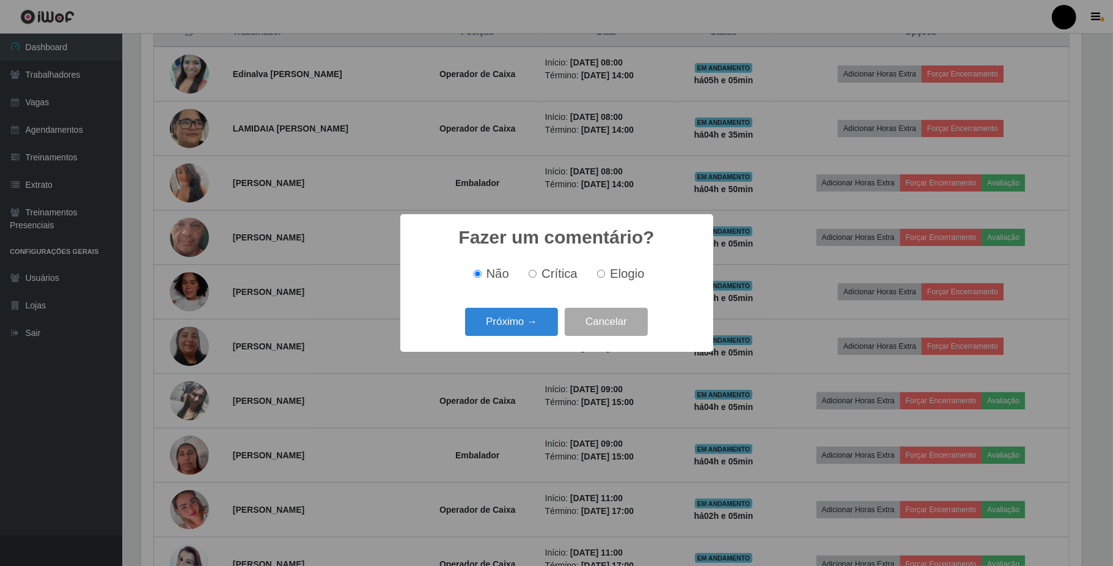
click at [602, 279] on label "Elogio" at bounding box center [618, 274] width 52 height 14
click at [602, 278] on input "Elogio" at bounding box center [601, 274] width 8 height 8
radio input "true"
click at [537, 322] on button "Próximo →" at bounding box center [511, 322] width 93 height 29
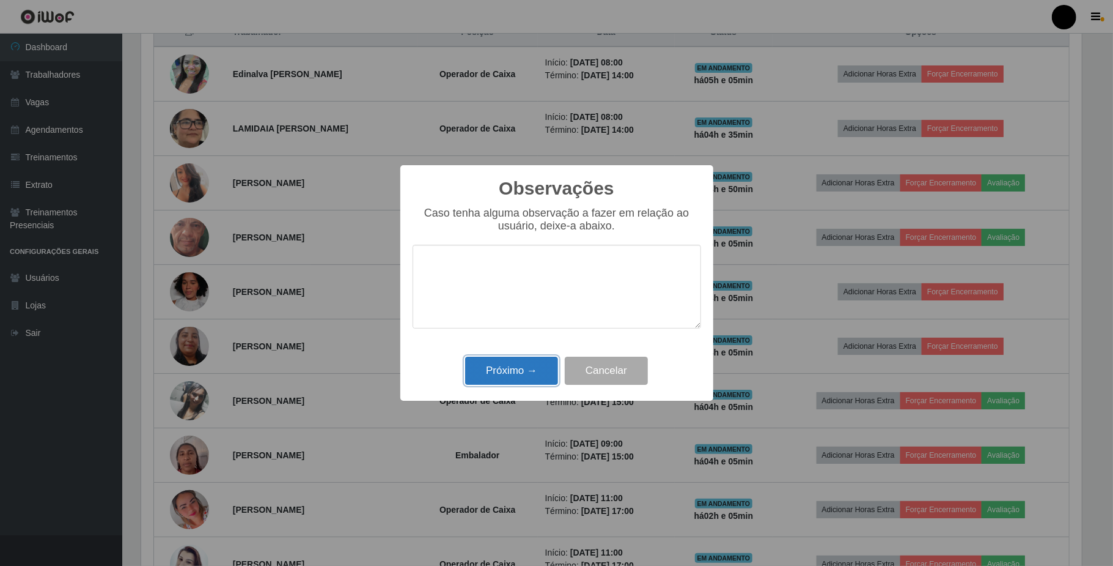
click at [521, 369] on button "Próximo →" at bounding box center [511, 370] width 93 height 29
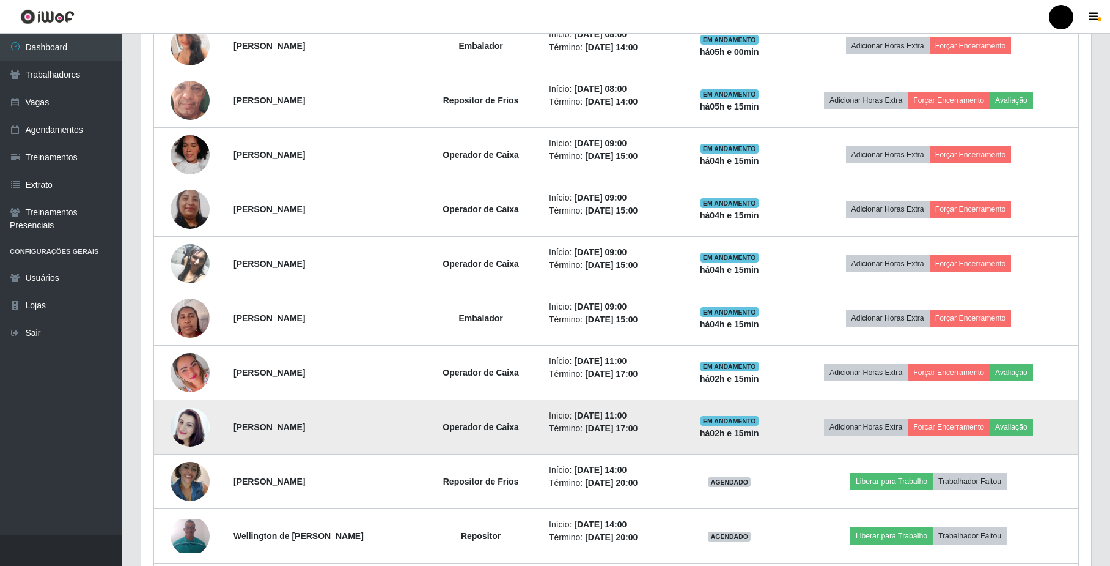
scroll to position [734, 0]
